Goal: Task Accomplishment & Management: Manage account settings

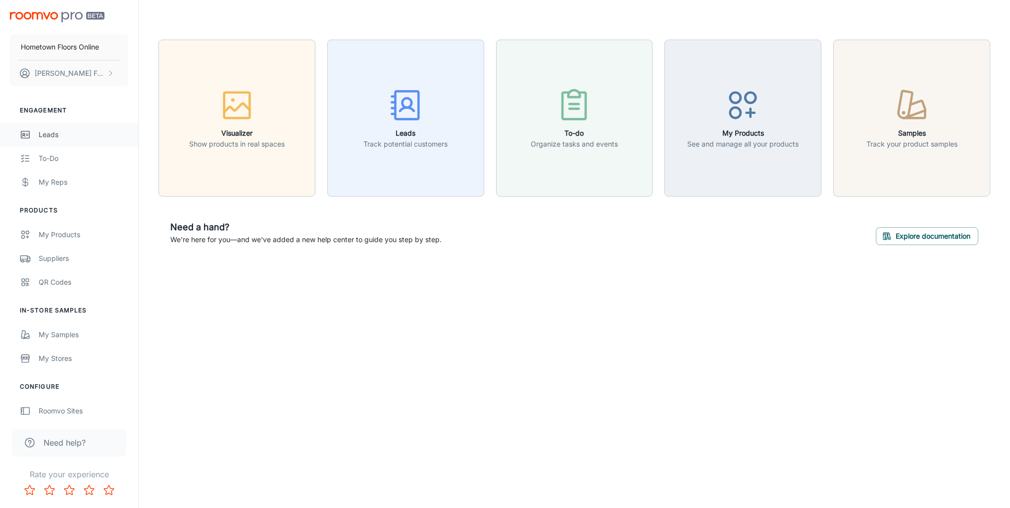
click at [39, 133] on div "Leads" at bounding box center [84, 134] width 90 height 11
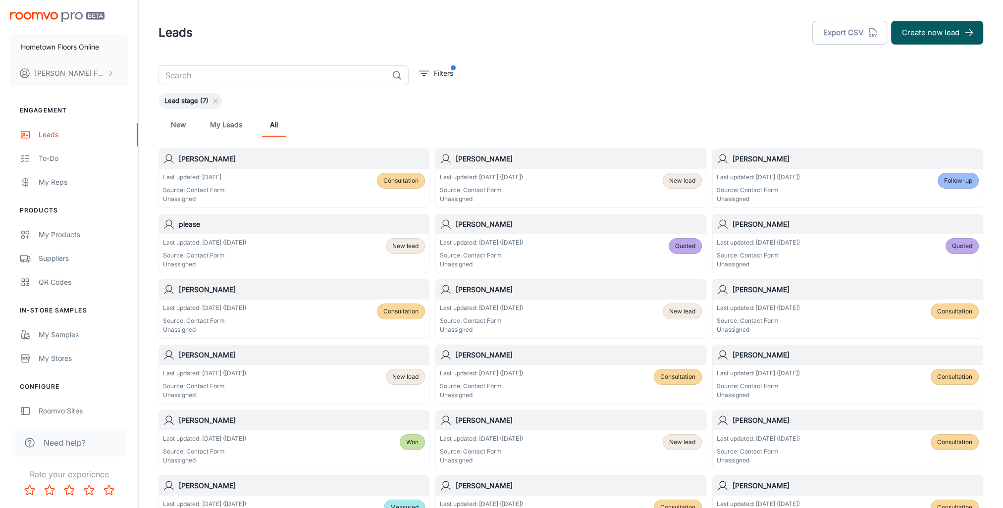
click at [244, 182] on div "Last updated: [DATE] Source: Contact Form Unassigned Consultation" at bounding box center [294, 188] width 262 height 31
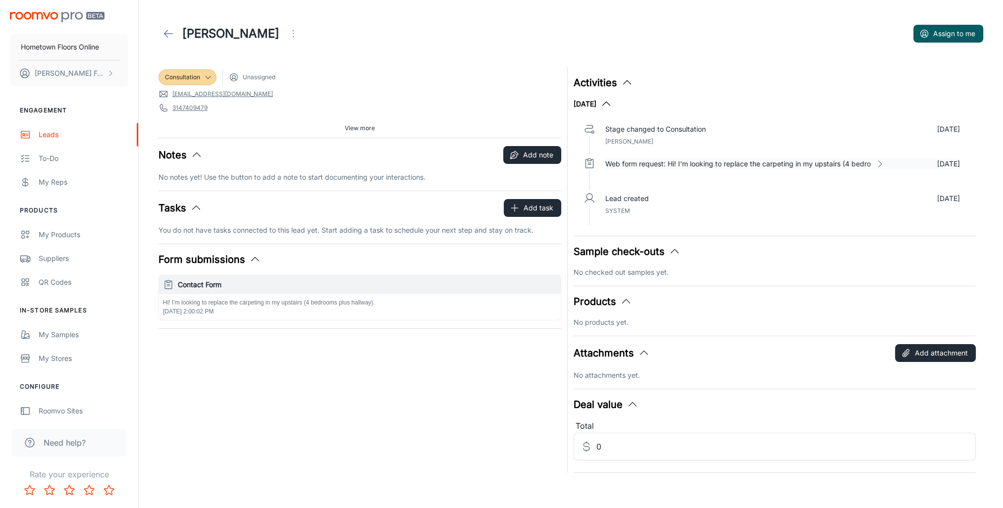
click at [877, 161] on icon at bounding box center [879, 164] width 10 height 10
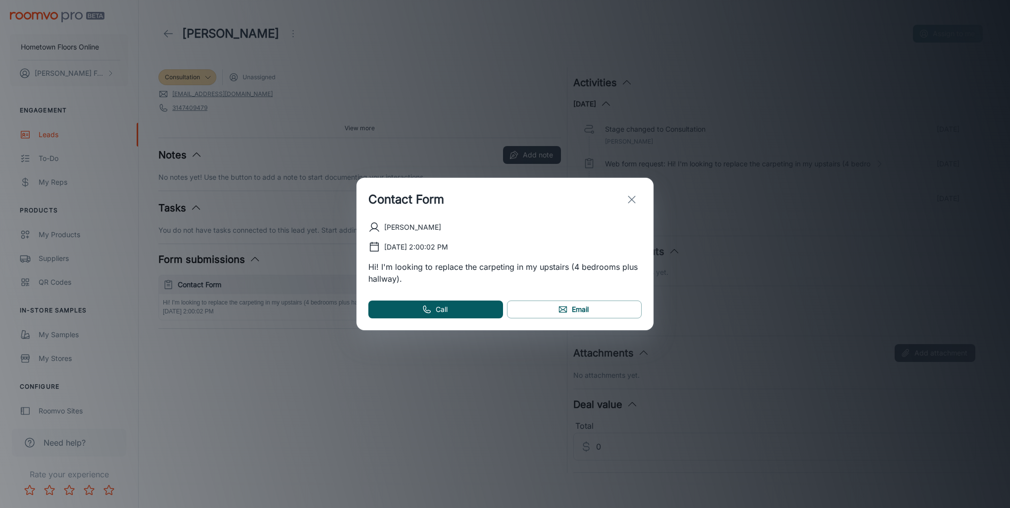
click at [637, 194] on icon "exit" at bounding box center [632, 200] width 12 height 12
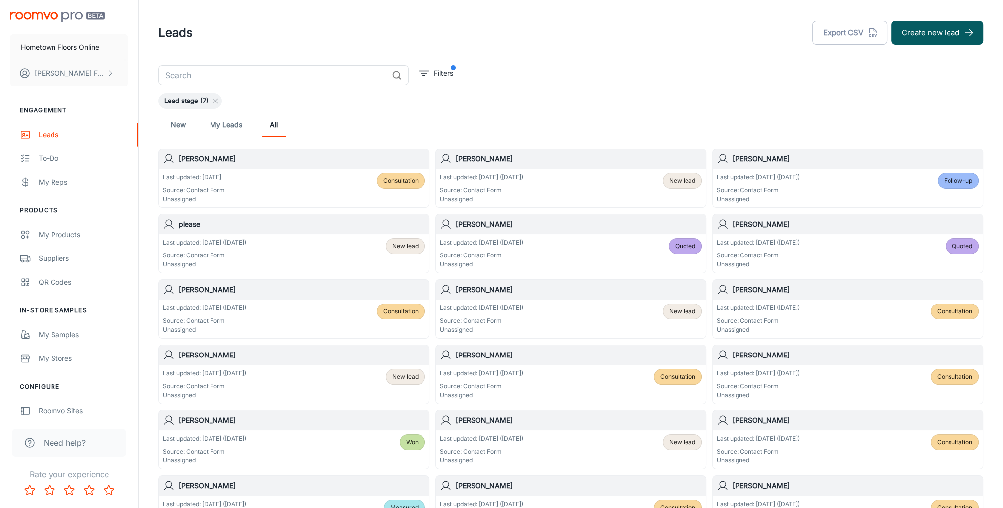
click at [501, 173] on p "Last updated: [DATE] ([DATE])" at bounding box center [481, 177] width 83 height 9
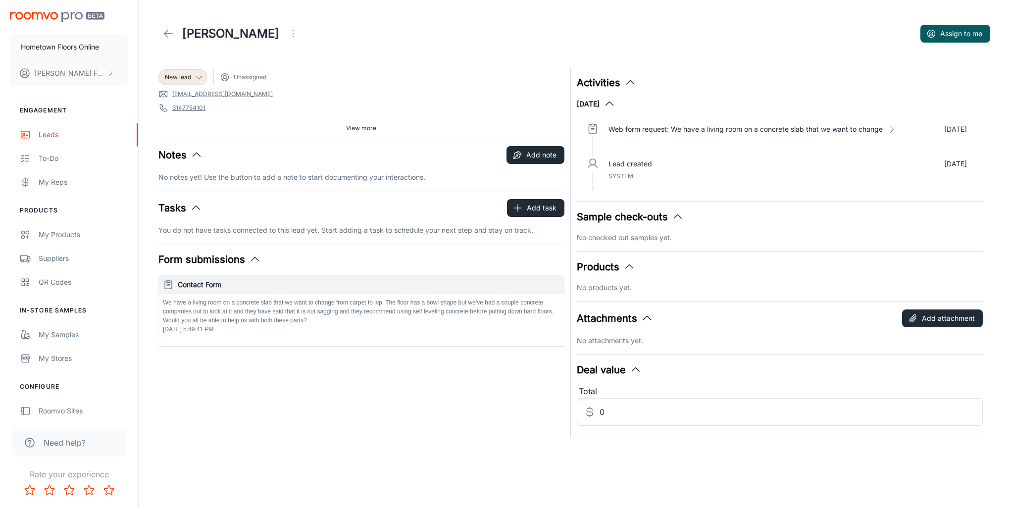
click at [358, 126] on span "View more" at bounding box center [361, 128] width 30 height 9
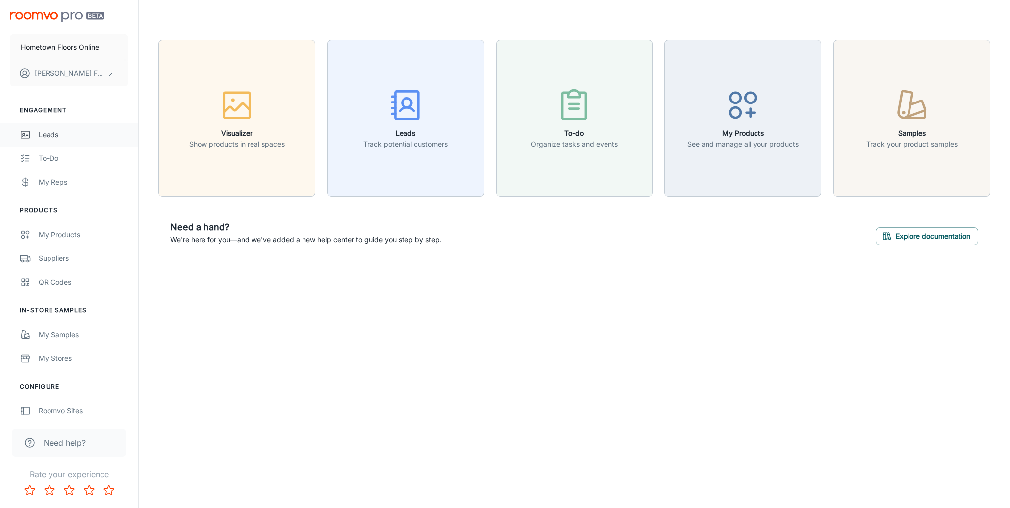
click at [49, 145] on link "Leads" at bounding box center [69, 135] width 138 height 24
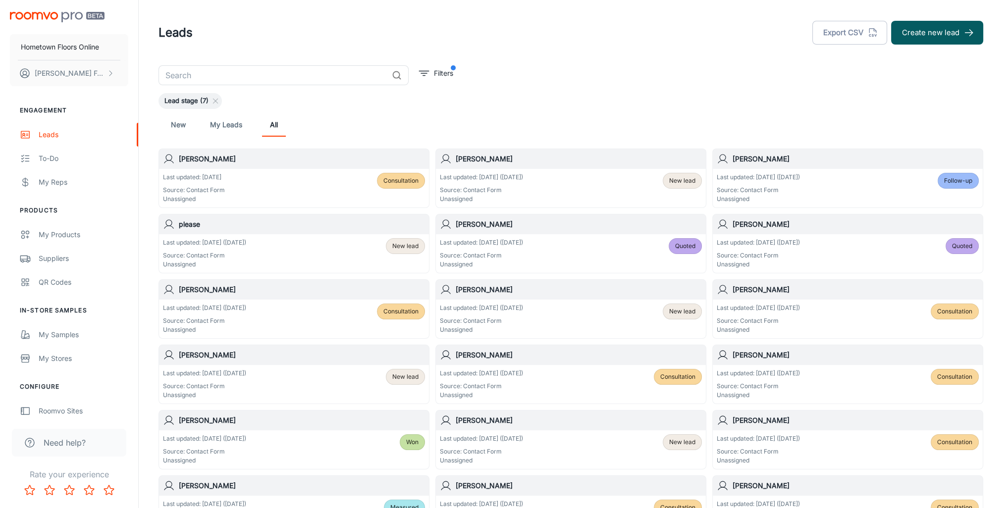
click at [686, 182] on span "New lead" at bounding box center [682, 180] width 26 height 9
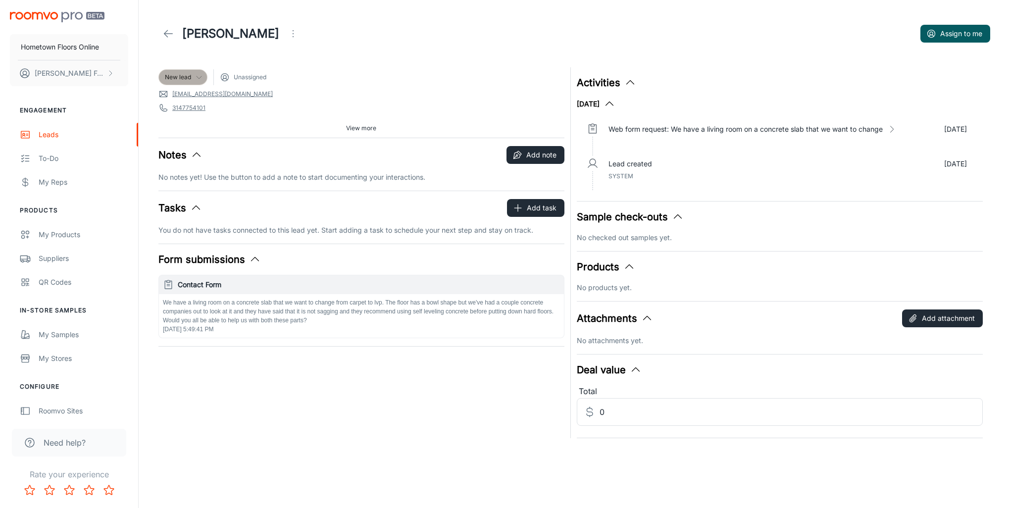
click at [194, 79] on div "New lead" at bounding box center [183, 77] width 36 height 9
click at [206, 138] on li "Consultation" at bounding box center [193, 134] width 70 height 18
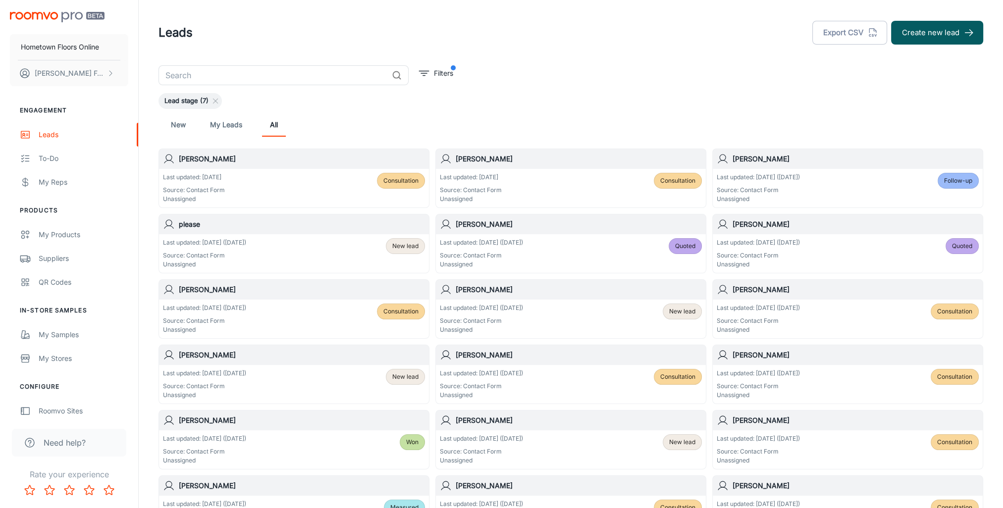
click at [785, 189] on p "Source: Contact Form" at bounding box center [757, 190] width 83 height 9
